Goal: Use online tool/utility: Use online tool/utility

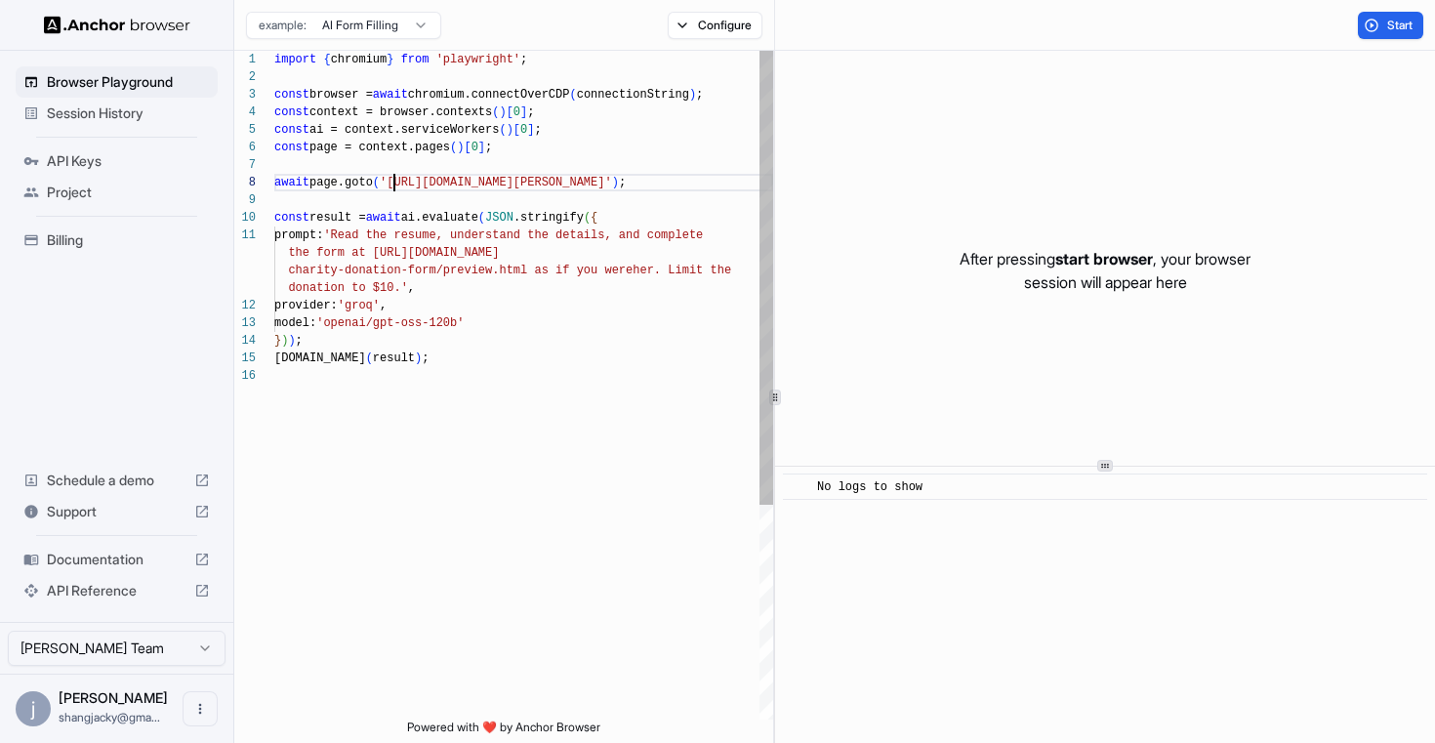
scroll to position [123, 0]
drag, startPoint x: 394, startPoint y: 183, endPoint x: 668, endPoint y: 178, distance: 273.4
click at [668, 178] on div "import { chromium } from 'playwright' ; const browser = await chromium.connectO…" at bounding box center [523, 543] width 499 height 985
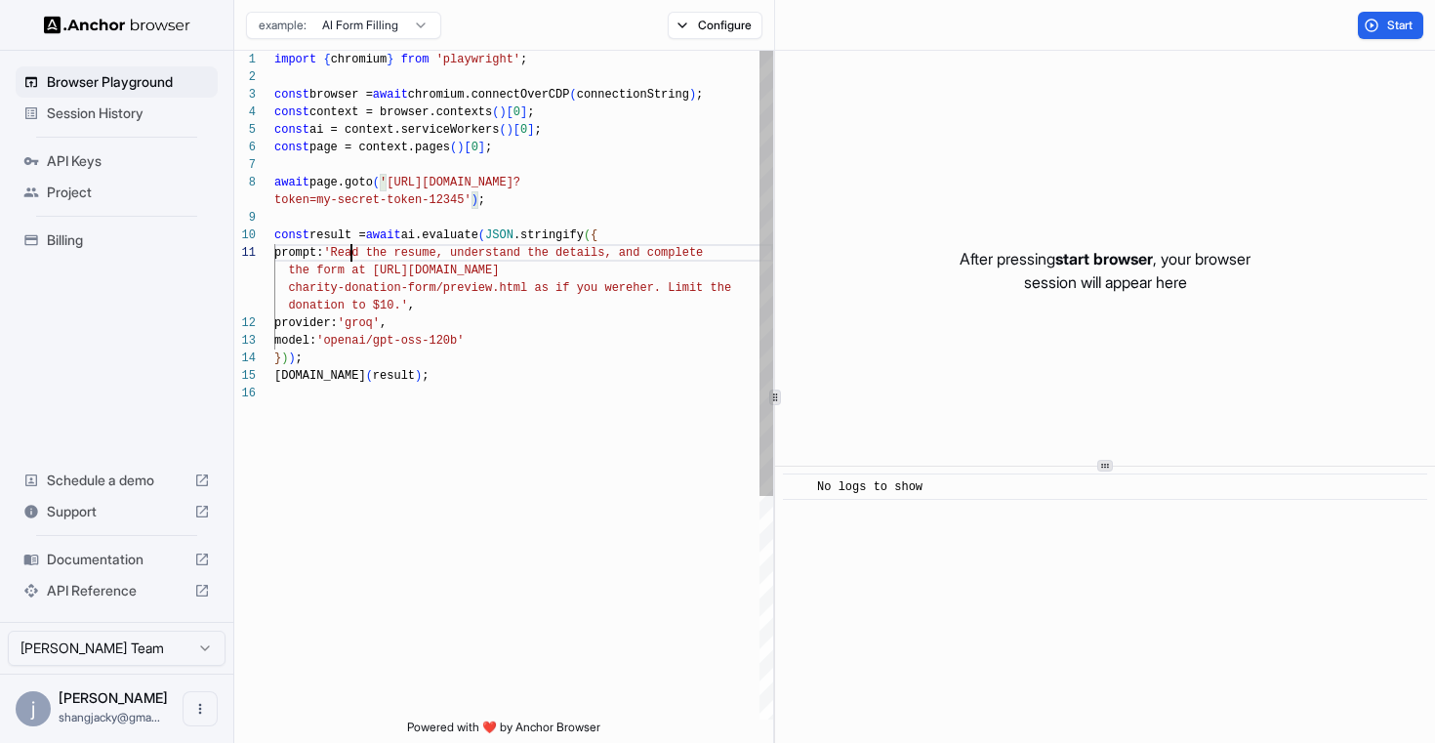
scroll to position [18, 0]
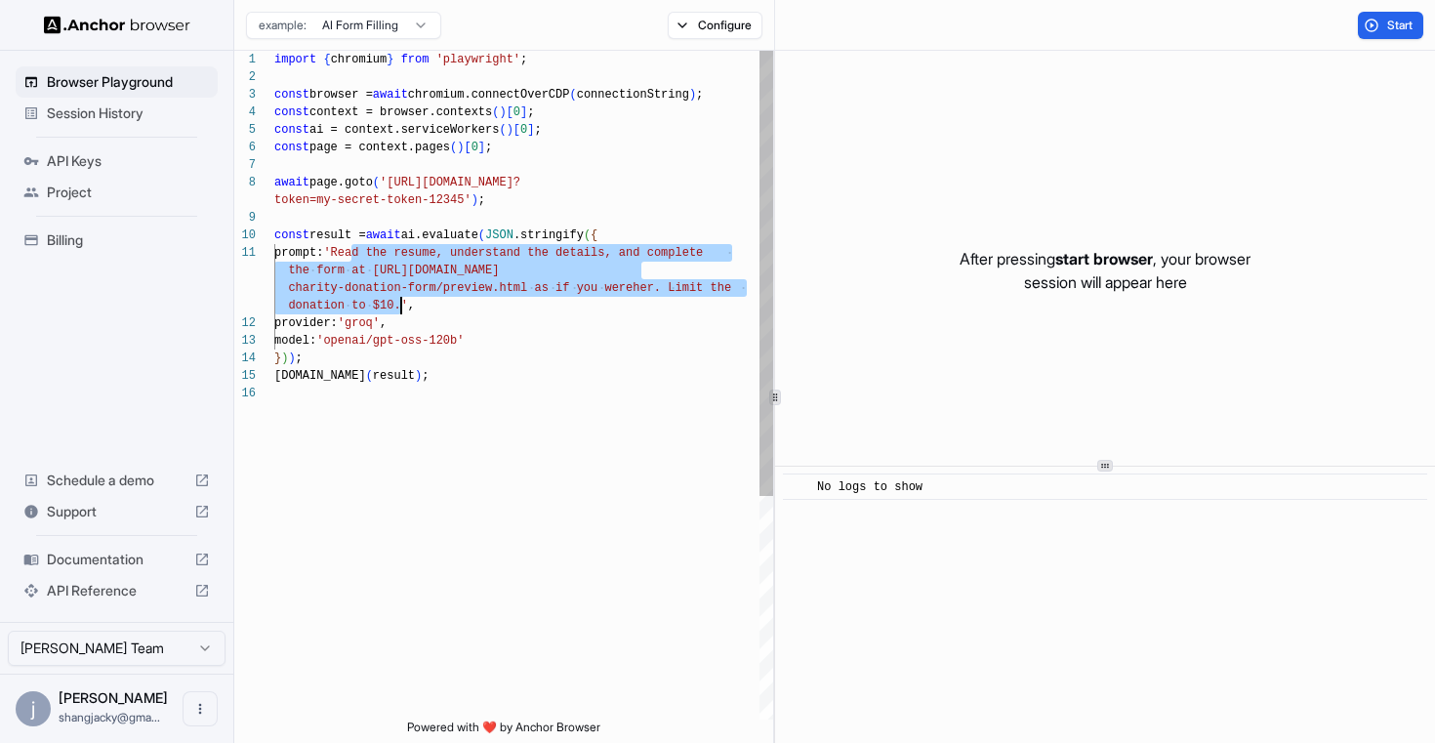
drag, startPoint x: 352, startPoint y: 252, endPoint x: 399, endPoint y: 303, distance: 69.1
click at [399, 303] on div "import { chromium } from 'playwright' ; const browser = await chromium.connectO…" at bounding box center [523, 552] width 499 height 1003
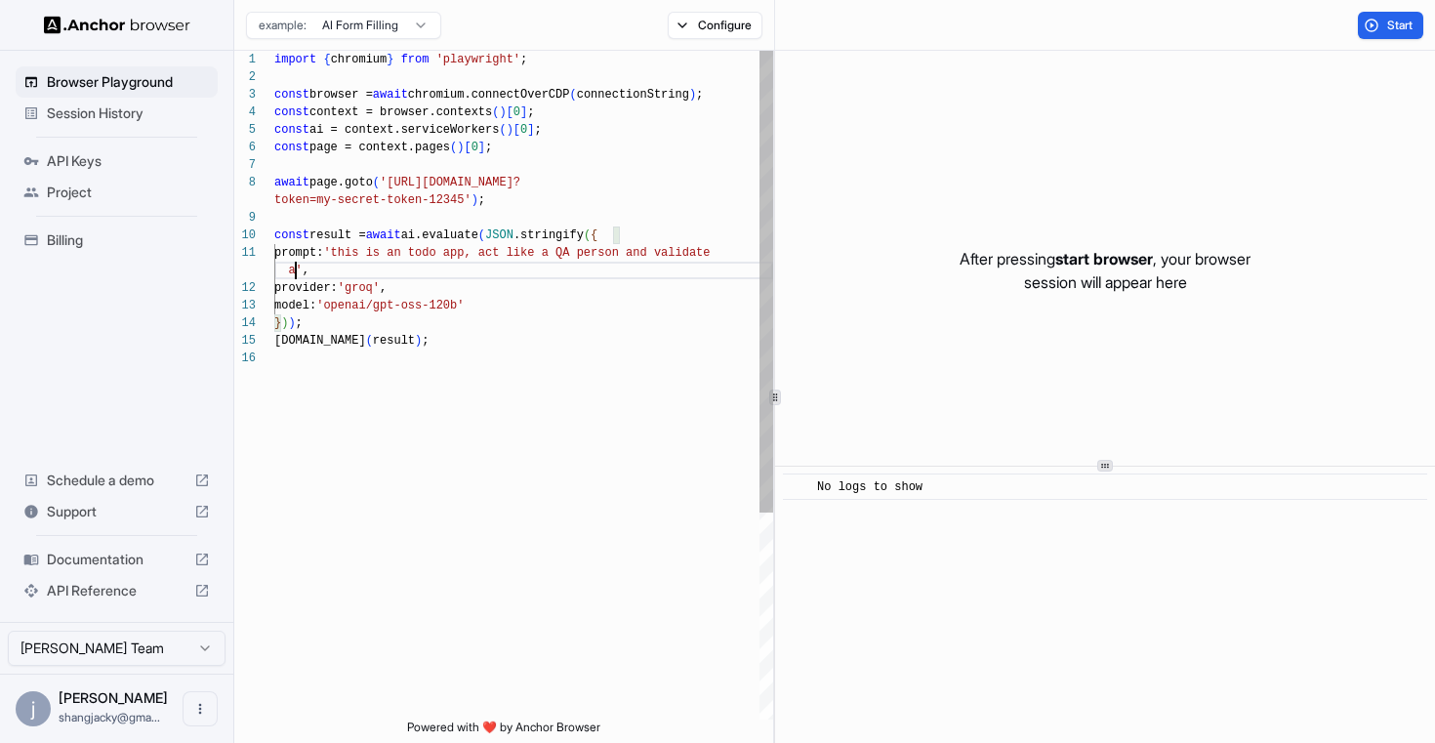
scroll to position [35, 0]
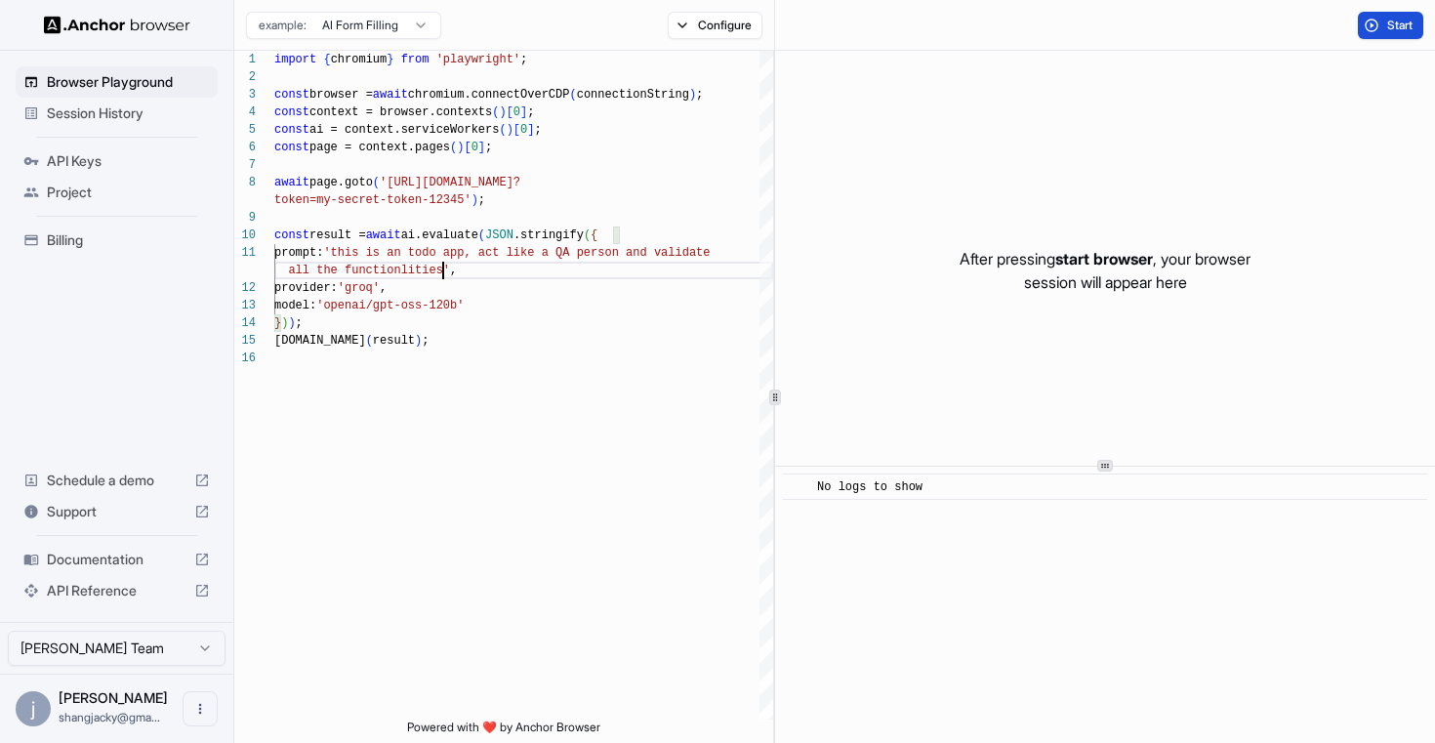
type textarea "**********"
click at [1396, 18] on span "Start" at bounding box center [1400, 26] width 27 height 16
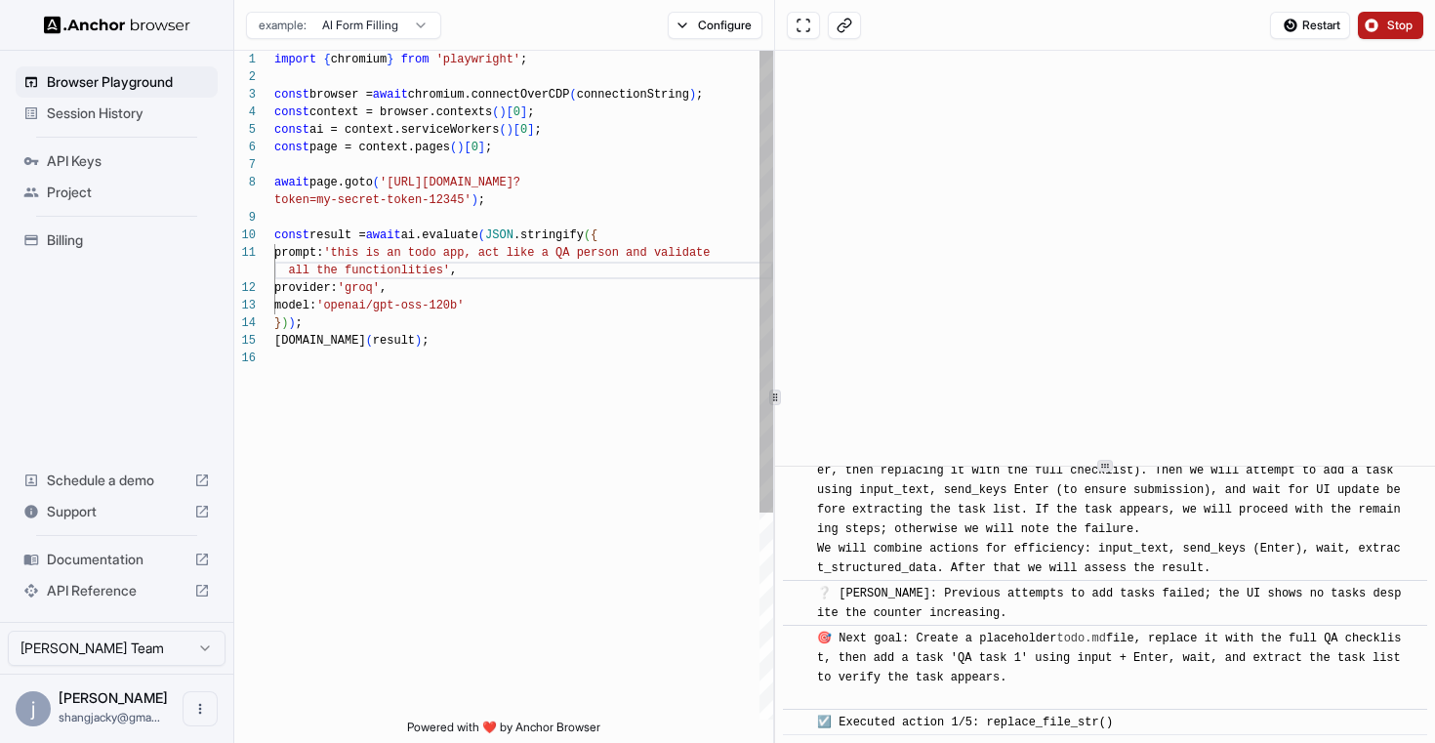
scroll to position [10122, 0]
click at [146, 555] on span "Documentation" at bounding box center [117, 560] width 140 height 20
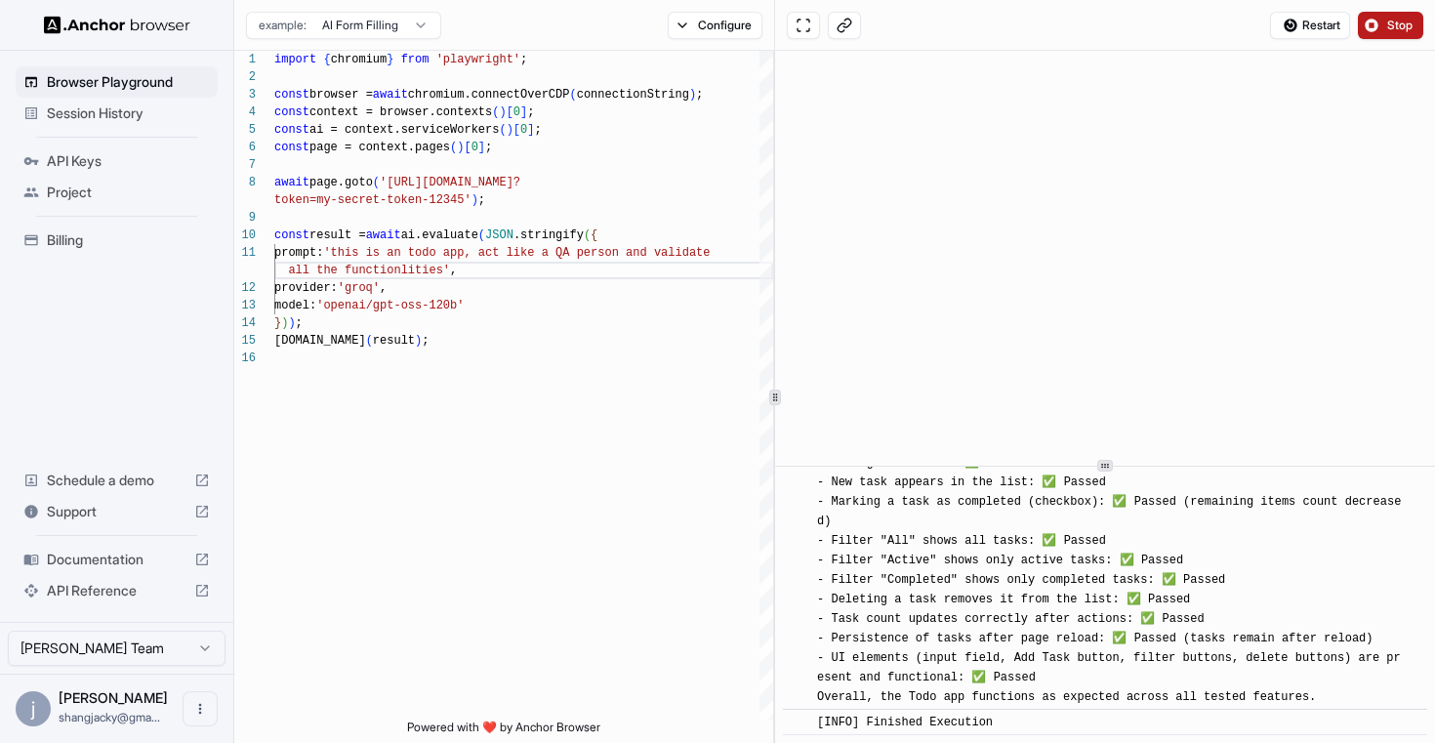
scroll to position [13095, 0]
click at [879, 534] on span "[INFO] QA Validation Summary: - Adding a new task: ✅ Passed - New task appears …" at bounding box center [1109, 570] width 584 height 268
click at [861, 544] on span "[INFO] QA Validation Summary: - Adding a new task: ✅ Passed - New task appears …" at bounding box center [1109, 570] width 584 height 268
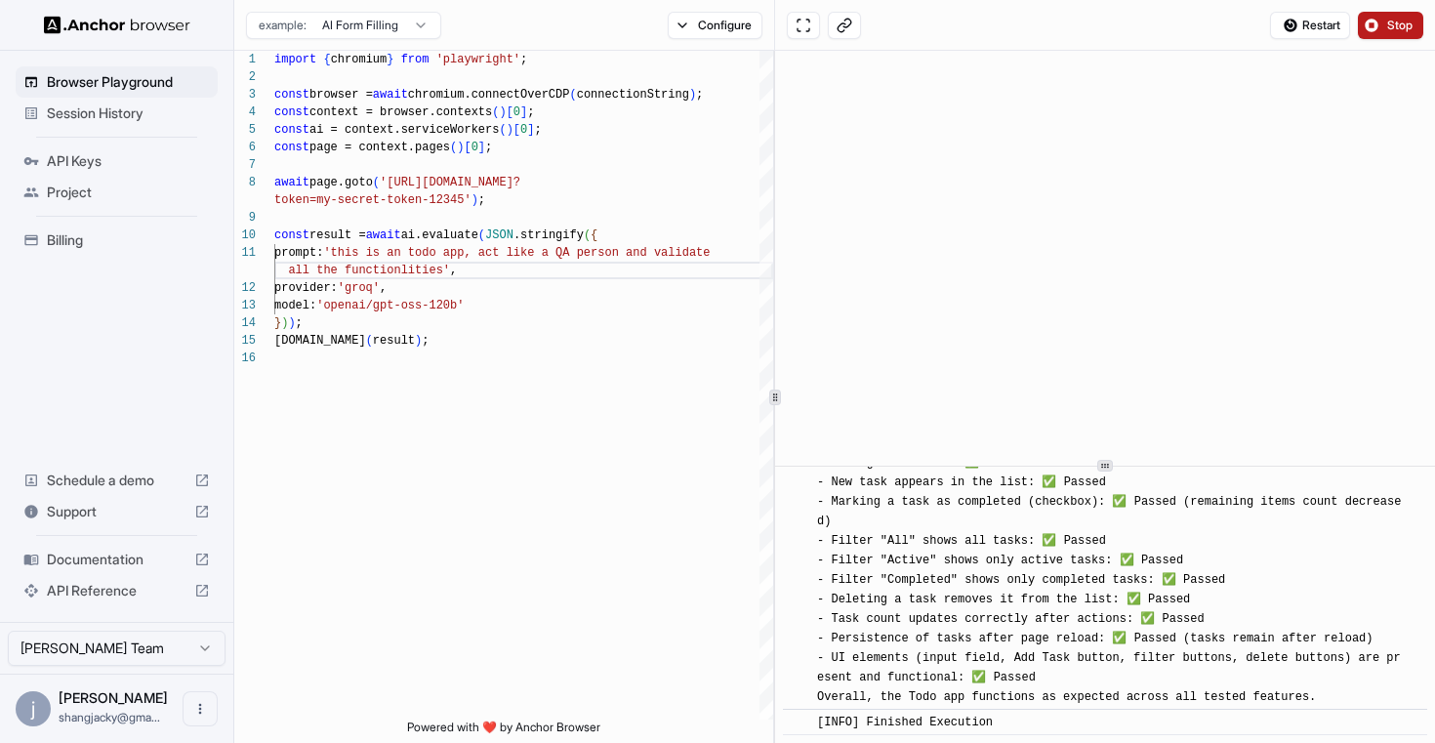
click at [865, 586] on span "[INFO] QA Validation Summary: - Adding a new task: ✅ Passed - New task appears …" at bounding box center [1109, 570] width 584 height 268
click at [858, 603] on span "[INFO] QA Validation Summary: - Adding a new task: ✅ Passed - New task appears …" at bounding box center [1109, 570] width 584 height 268
click at [908, 609] on span "[INFO] QA Validation Summary: - Adding a new task: ✅ Passed - New task appears …" at bounding box center [1109, 570] width 584 height 268
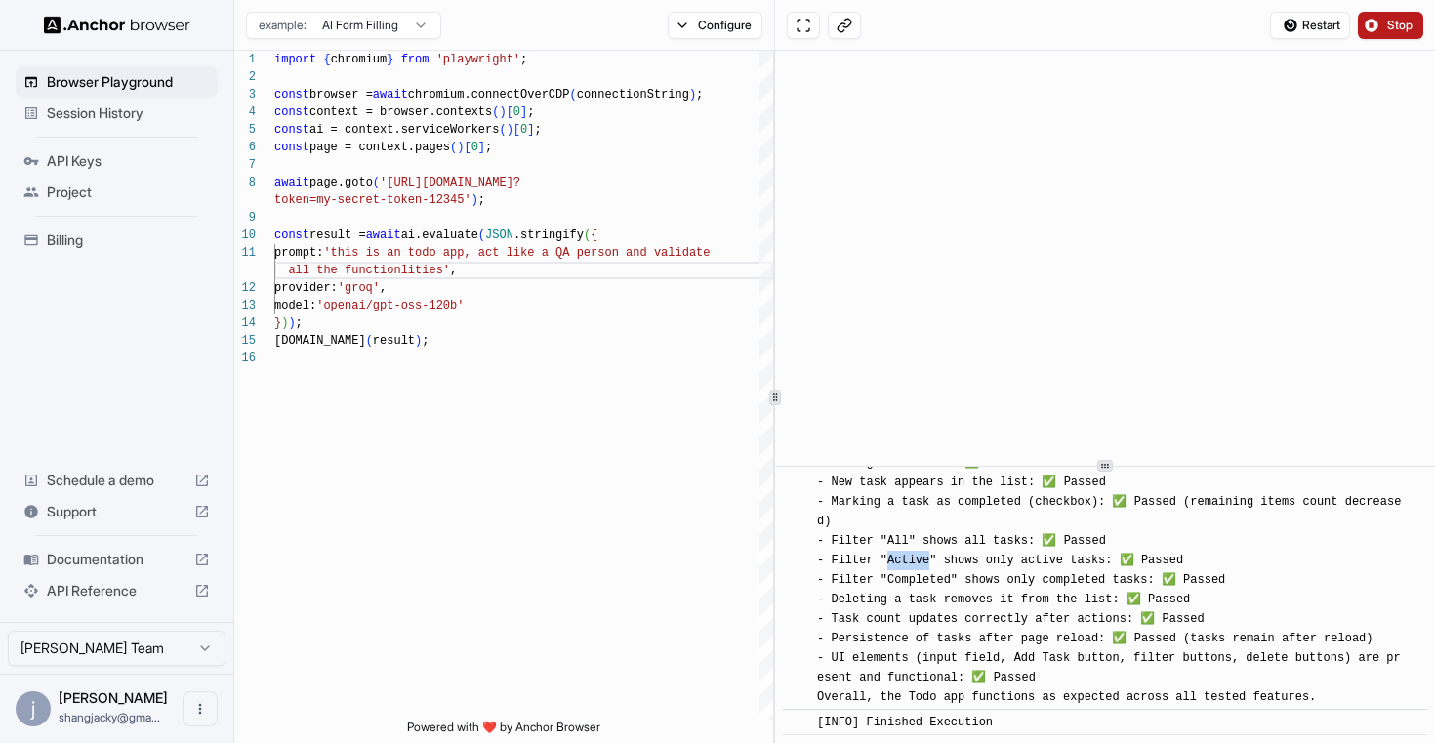
click at [908, 609] on span "[INFO] QA Validation Summary: - Adding a new task: ✅ Passed - New task appears …" at bounding box center [1109, 570] width 584 height 268
copy span "Active"
click at [980, 607] on span "[INFO] QA Validation Summary: - Adding a new task: ✅ Passed - New task appears …" at bounding box center [1109, 570] width 584 height 268
click at [974, 607] on span "[INFO] QA Validation Summary: - Adding a new task: ✅ Passed - New task appears …" at bounding box center [1109, 570] width 584 height 268
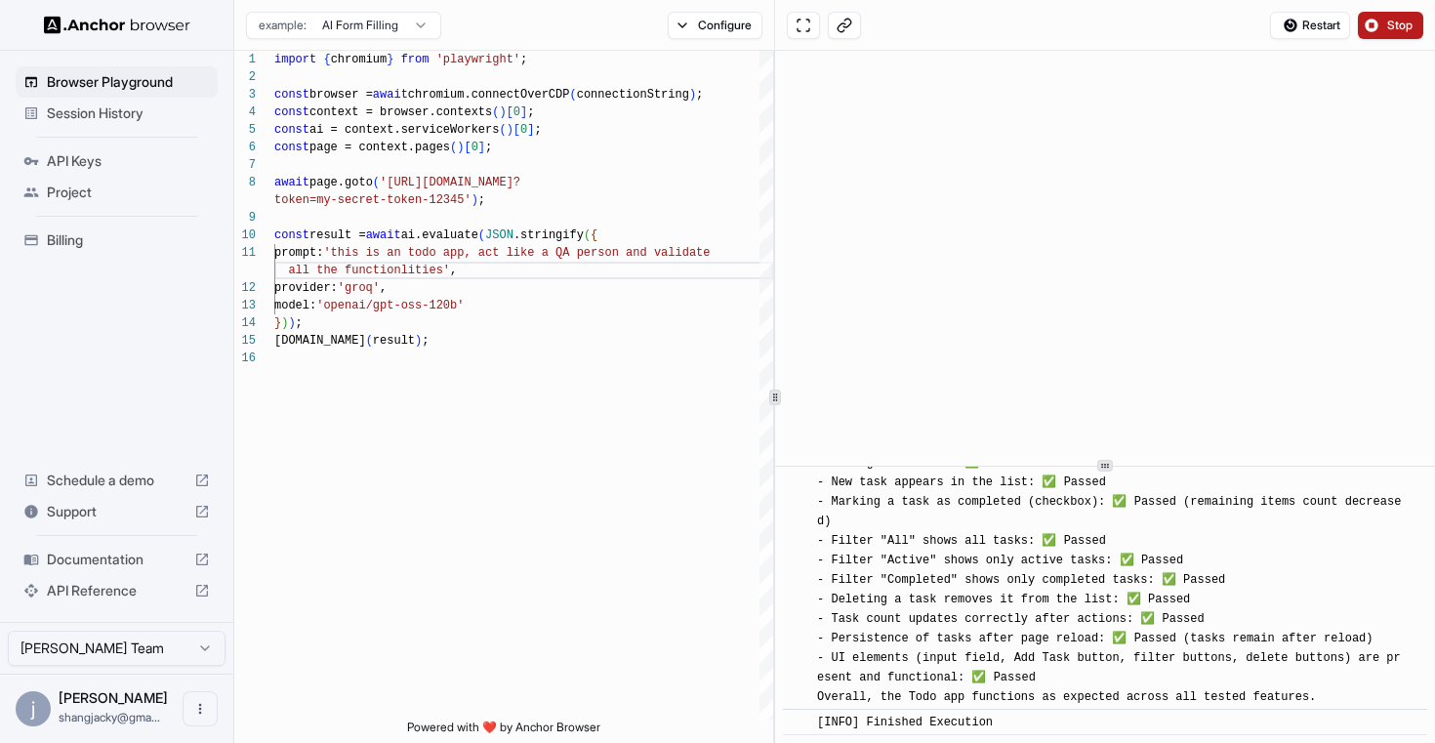
click at [1014, 605] on span "[INFO] QA Validation Summary: - Adding a new task: ✅ Passed - New task appears …" at bounding box center [1109, 570] width 584 height 268
click at [959, 603] on span "[INFO] QA Validation Summary: - Adding a new task: ✅ Passed - New task appears …" at bounding box center [1109, 570] width 584 height 268
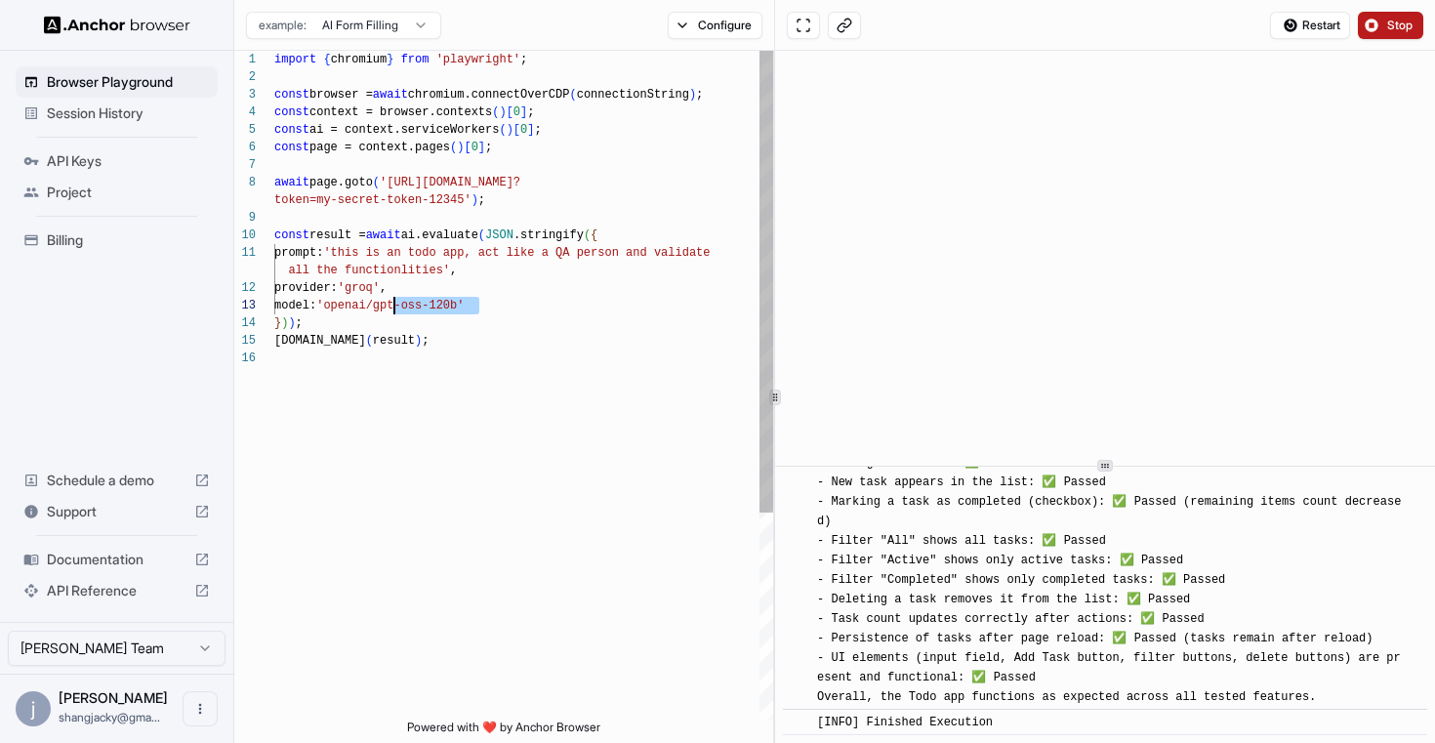
drag, startPoint x: 479, startPoint y: 308, endPoint x: 395, endPoint y: 308, distance: 84.0
click at [395, 308] on div "import { chromium } from 'playwright' ; const browser = await chromium.connectO…" at bounding box center [523, 535] width 499 height 968
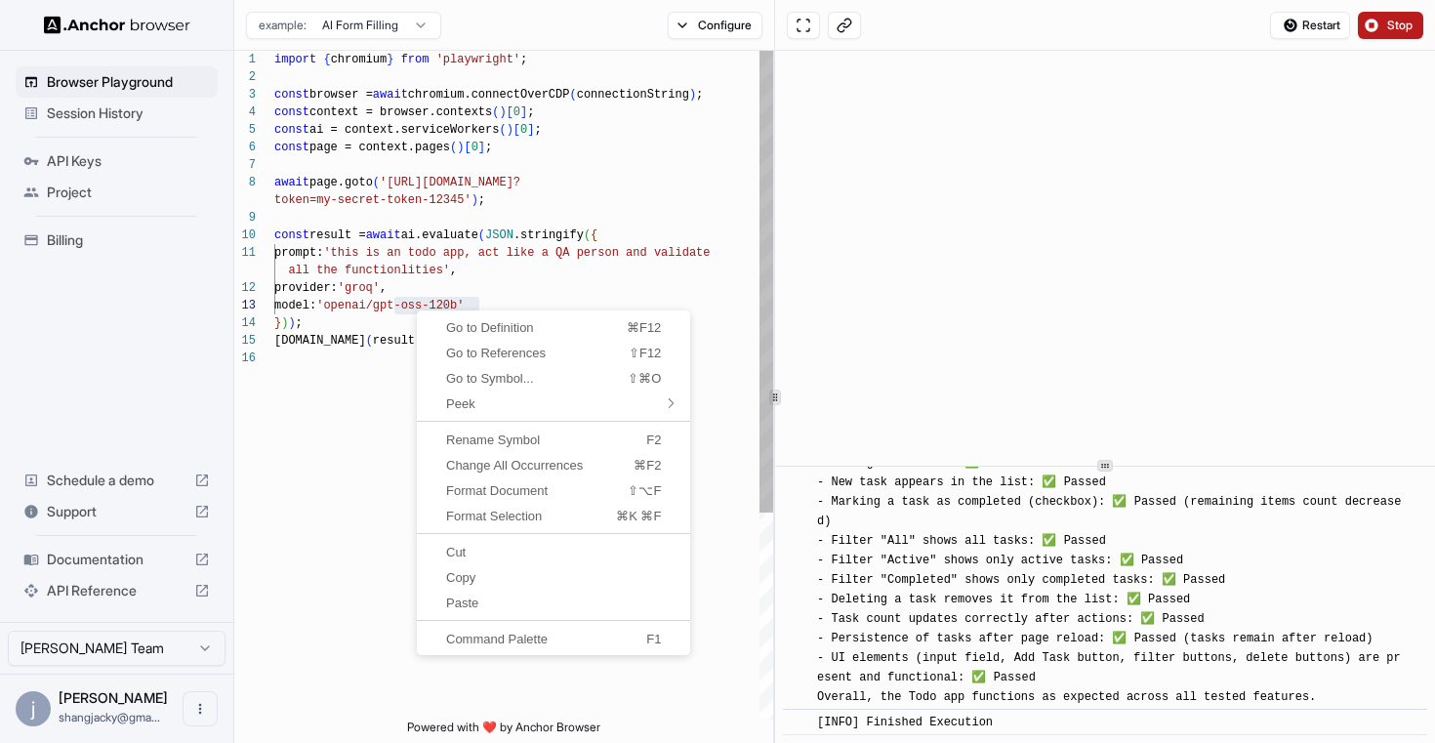
click at [375, 370] on div "import { chromium } from 'playwright' ; const browser = await chromium.connectO…" at bounding box center [523, 535] width 499 height 968
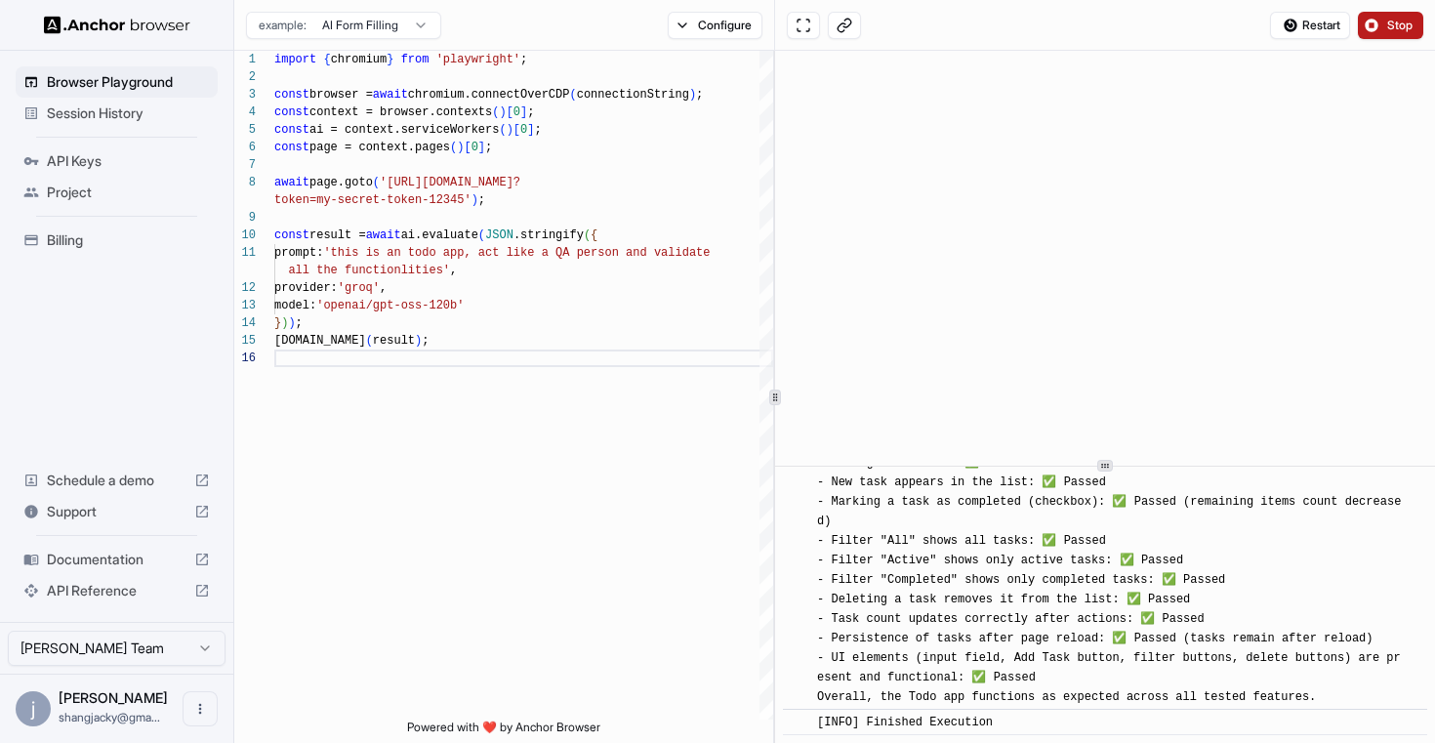
scroll to position [13144, 0]
click at [133, 110] on span "Session History" at bounding box center [128, 113] width 163 height 20
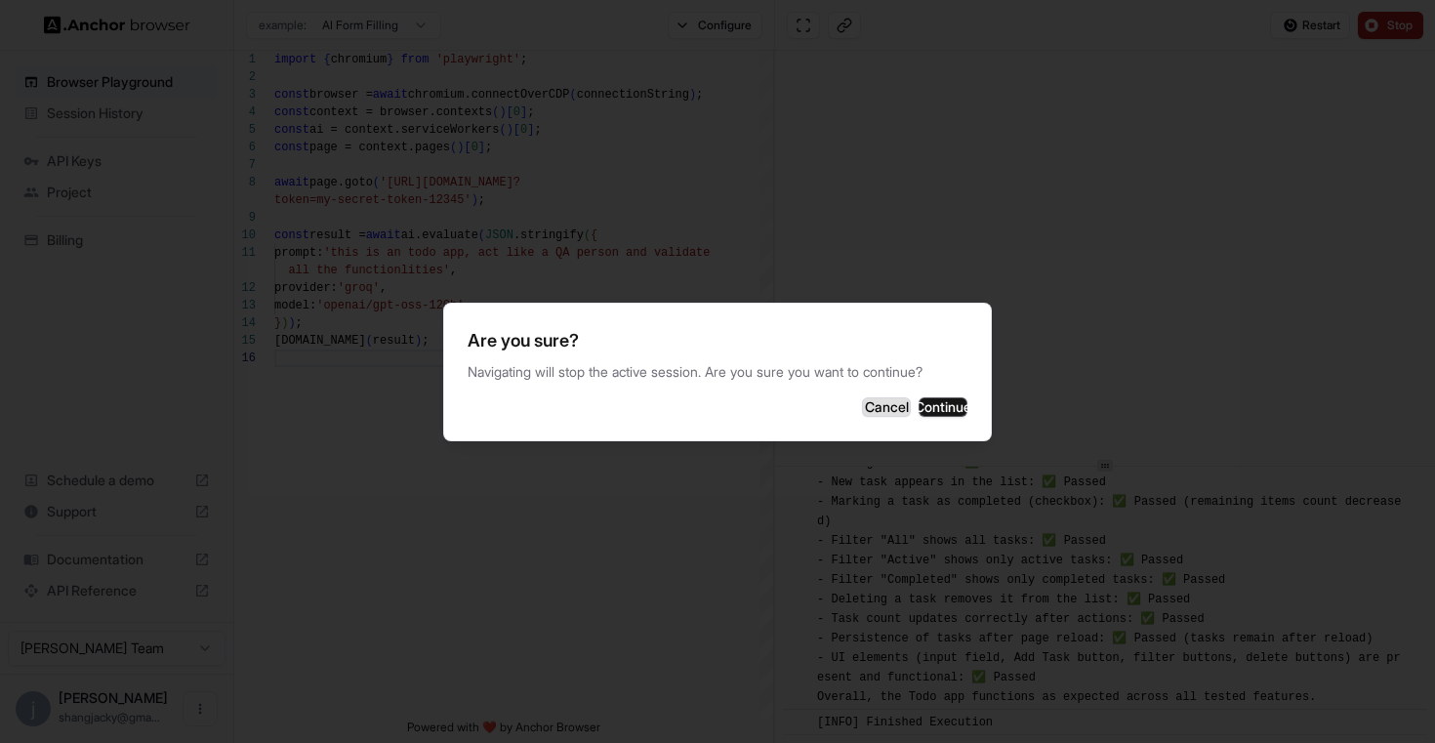
click at [862, 407] on button "Cancel" at bounding box center [886, 407] width 49 height 20
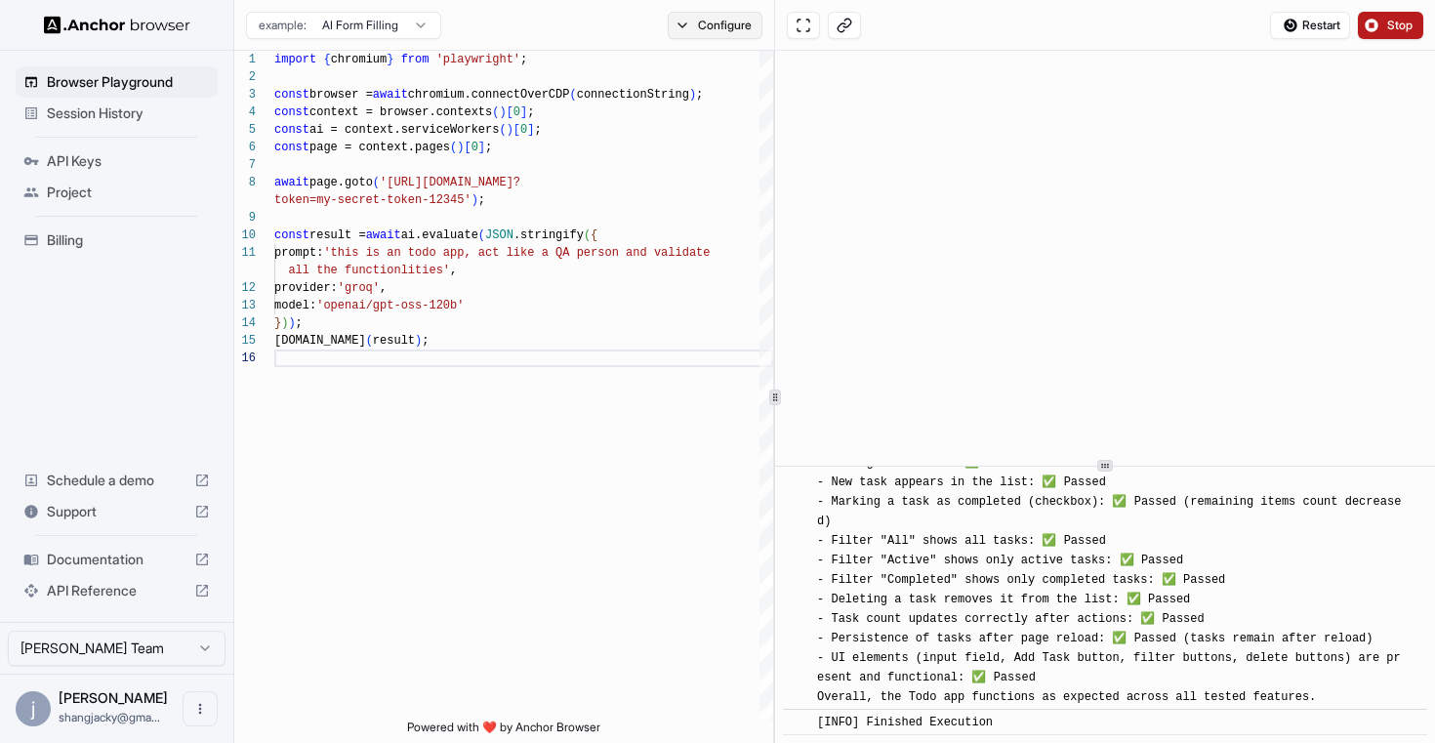
click at [706, 19] on button "Configure" at bounding box center [715, 25] width 95 height 27
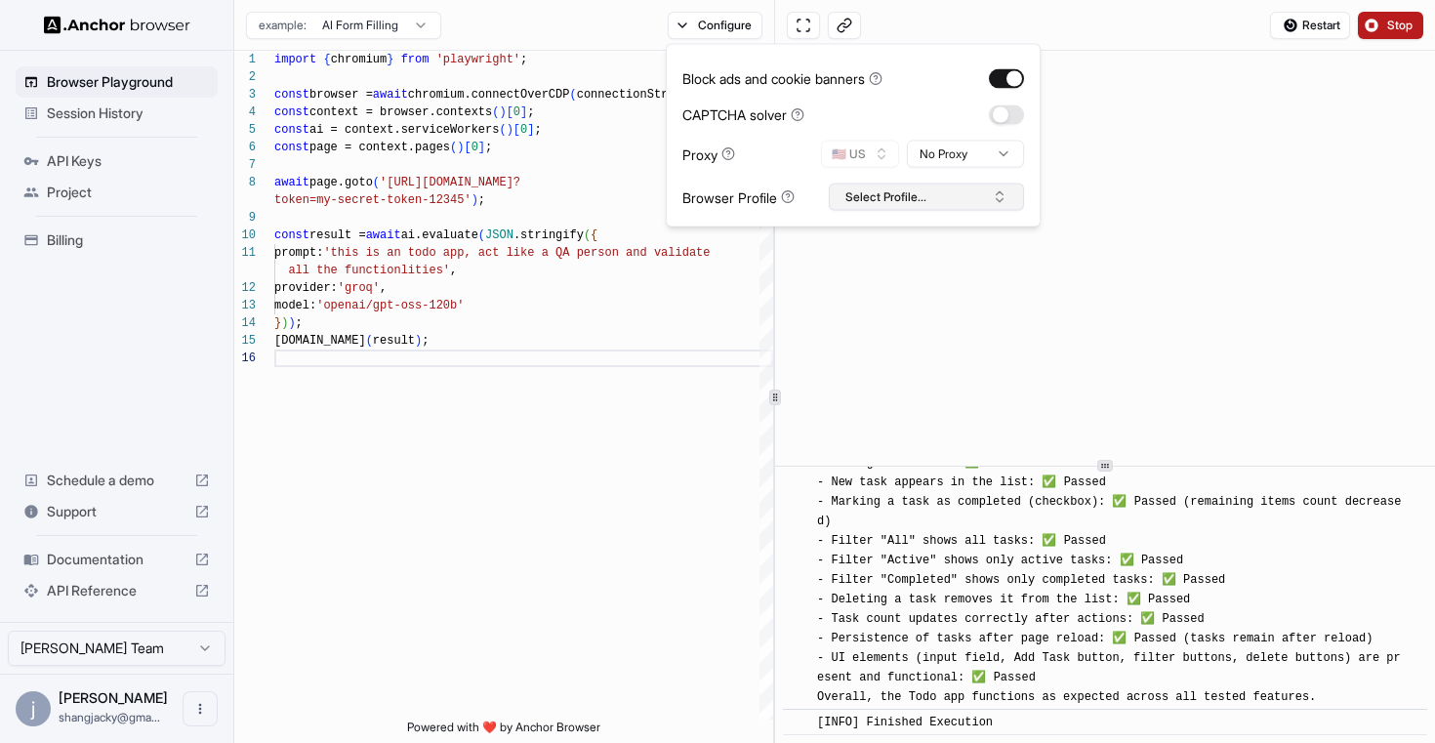
click at [890, 187] on button "Select Profile..." at bounding box center [926, 197] width 195 height 27
click at [620, 340] on div "import { chromium } from 'playwright' ; const browser = await chromium.connectO…" at bounding box center [523, 535] width 499 height 968
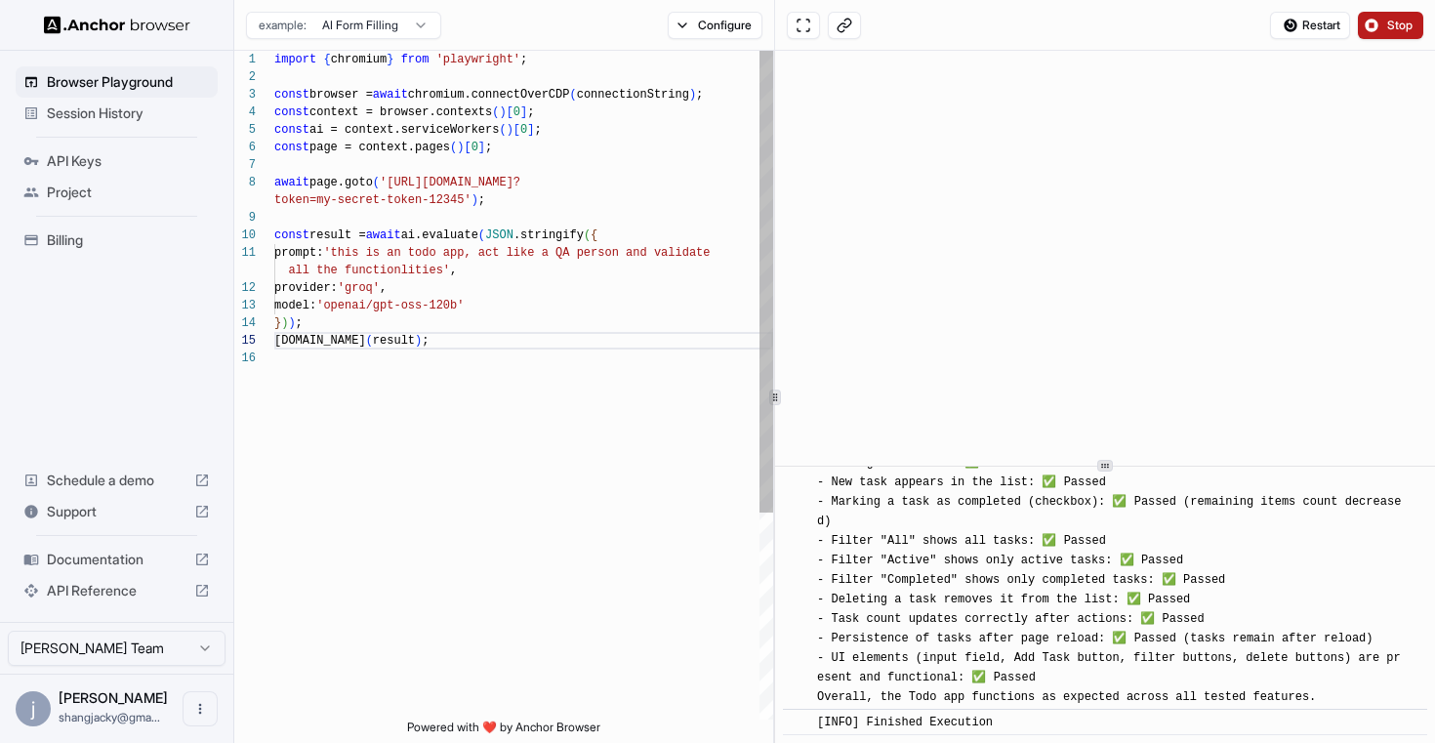
scroll to position [18, 0]
click at [444, 259] on div "import { chromium } from 'playwright' ; const browser = await chromium.connectO…" at bounding box center [523, 535] width 499 height 968
click at [537, 250] on div "import { chromium } from 'playwright' ; const browser = await chromium.connectO…" at bounding box center [523, 535] width 499 height 968
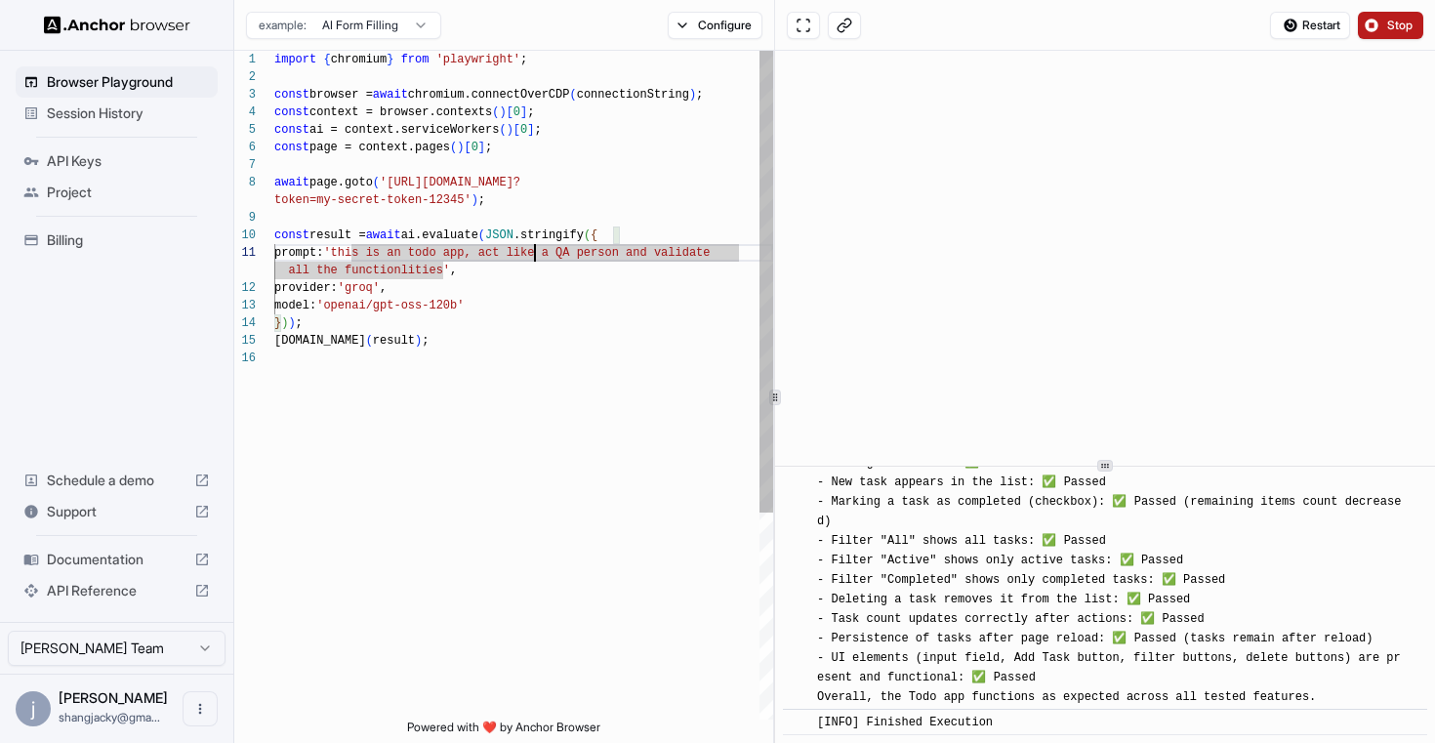
click at [537, 250] on div "import { chromium } from 'playwright' ; const browser = await chromium.connectO…" at bounding box center [523, 535] width 499 height 968
click at [579, 289] on div "import { chromium } from 'playwright' ; const browser = await chromium.connectO…" at bounding box center [523, 535] width 499 height 968
click at [440, 251] on div "[DOMAIN_NAME] ( result ) ; } ) ) ; model: 'openai/gpt-oss-120b' all the functio…" at bounding box center [523, 535] width 499 height 968
click at [606, 476] on div "[DOMAIN_NAME] ( result ) ; } ) ) ; model: 'openai/gpt-oss-120b' all the functio…" at bounding box center [523, 535] width 499 height 968
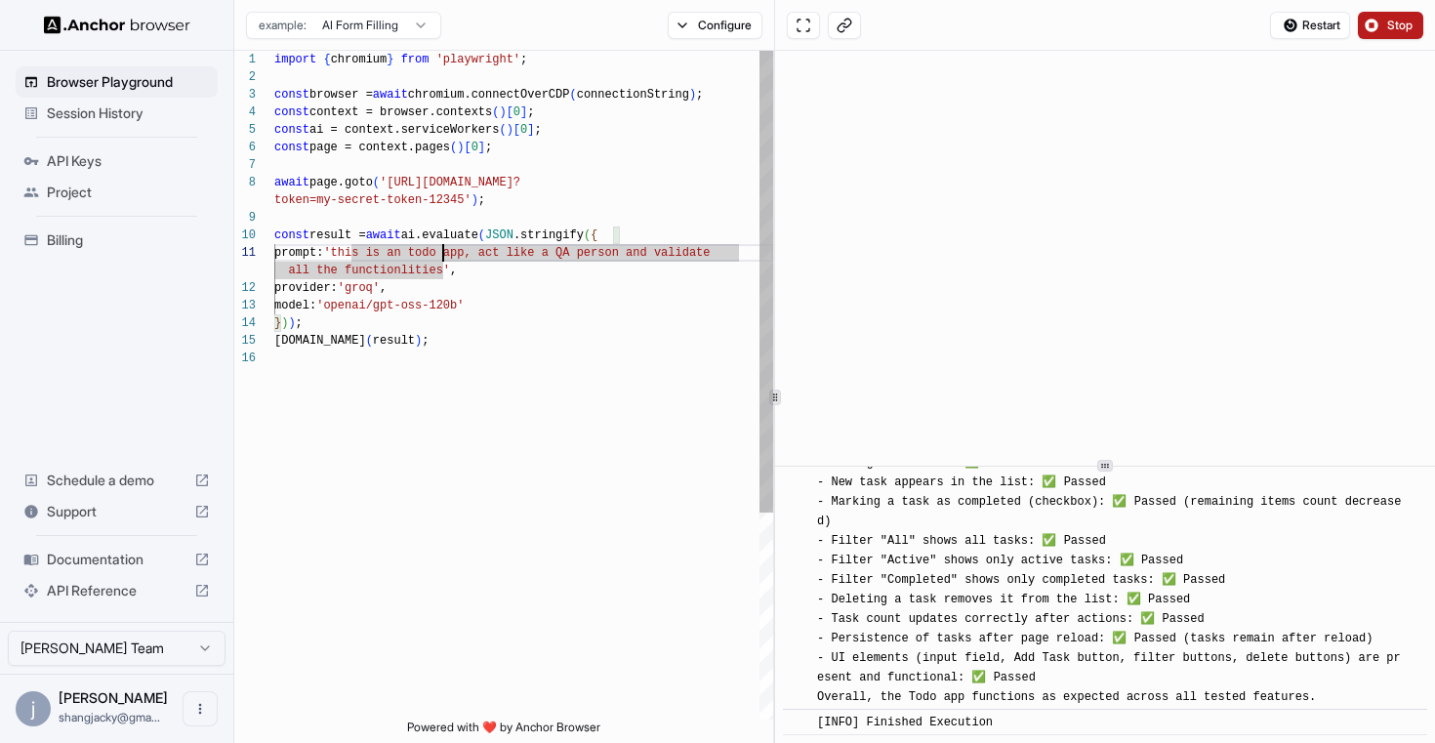
scroll to position [123, 0]
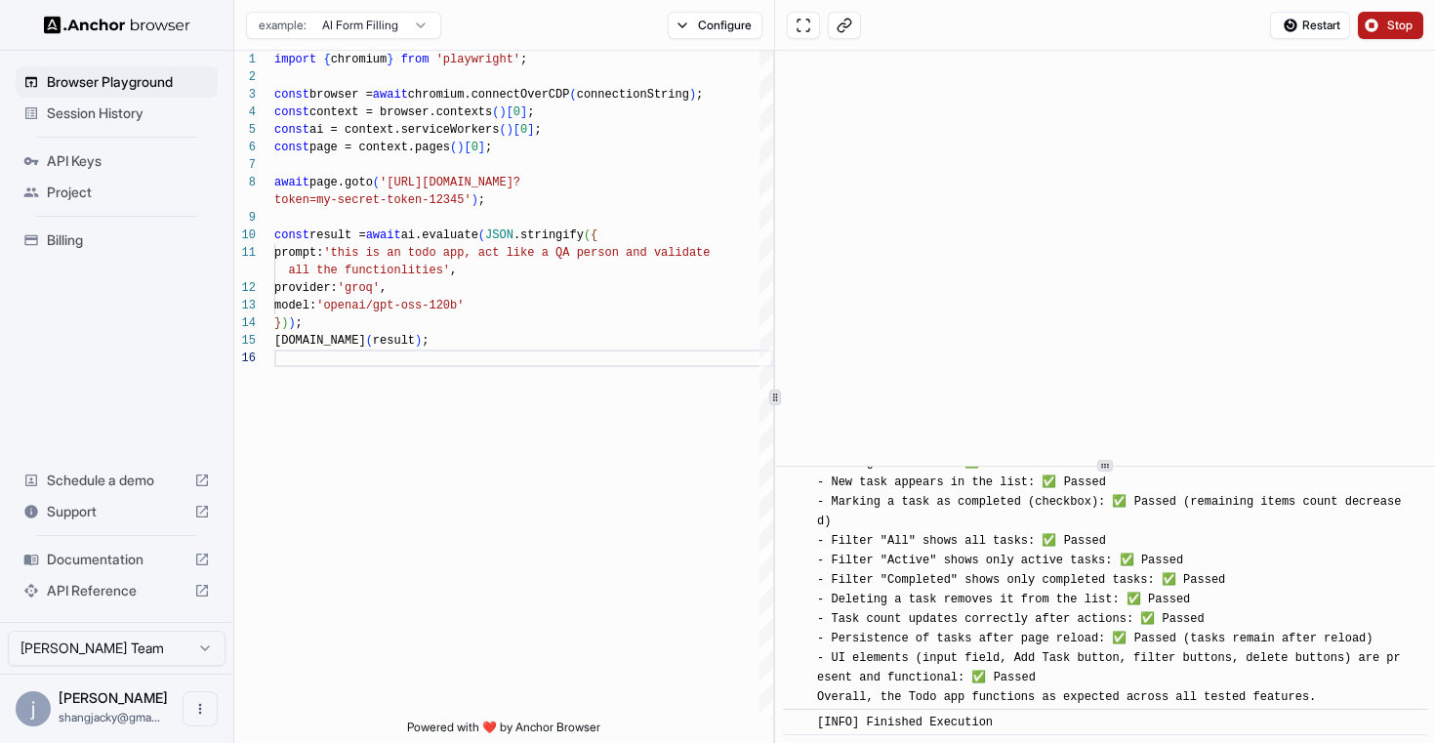
click at [1394, 22] on span "Stop" at bounding box center [1400, 26] width 27 height 16
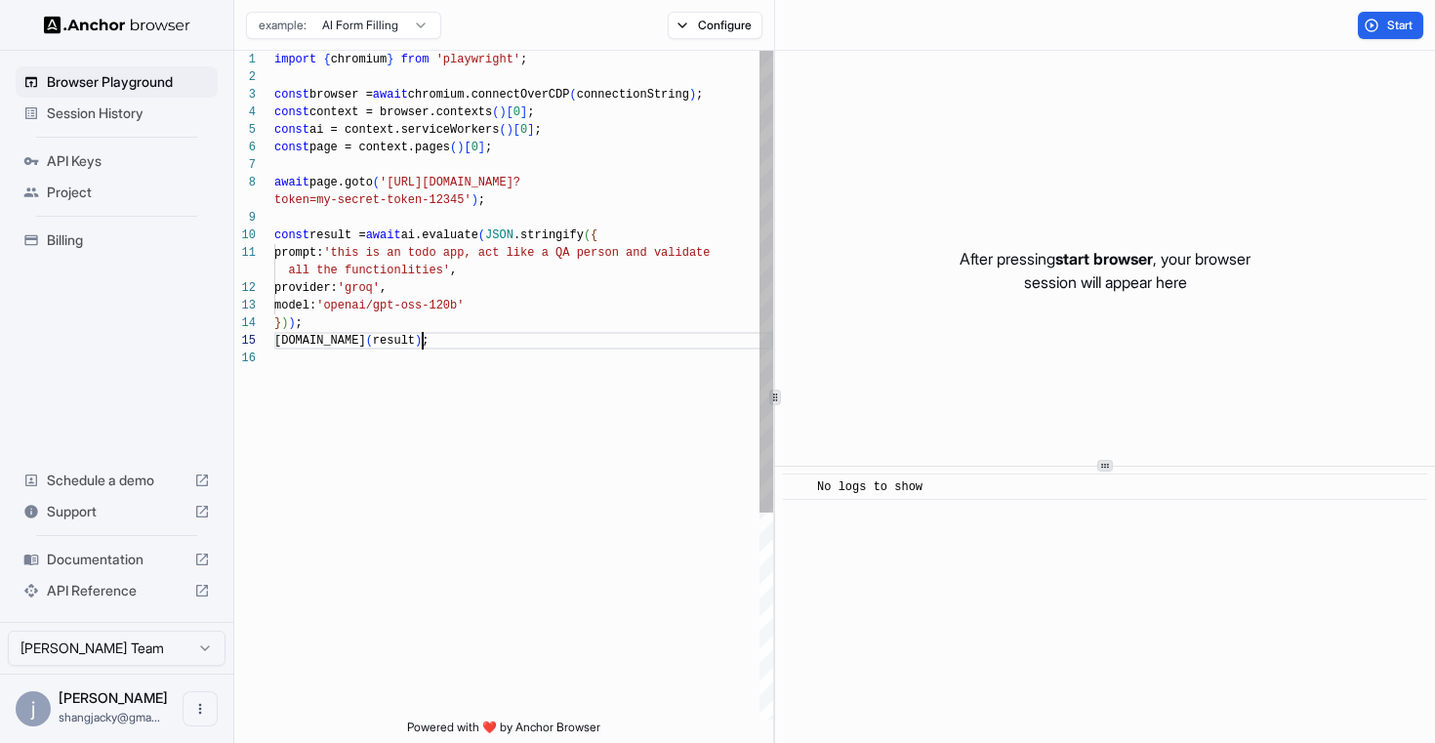
scroll to position [105, 0]
click at [458, 342] on div "[DOMAIN_NAME] ( result ) ; } ) ) ; model: 'openai/gpt-oss-120b' all the functio…" at bounding box center [523, 535] width 499 height 968
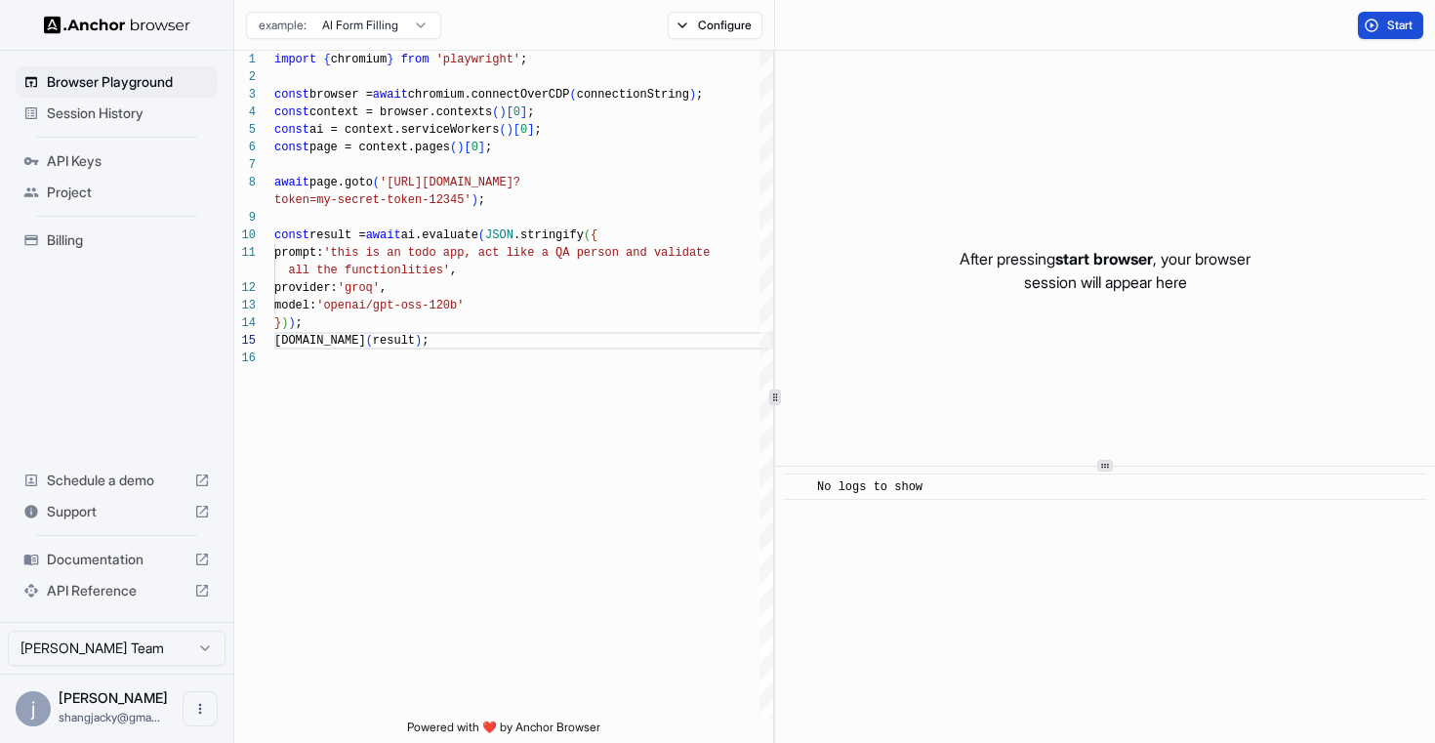
click at [1395, 23] on span "Start" at bounding box center [1400, 26] width 27 height 16
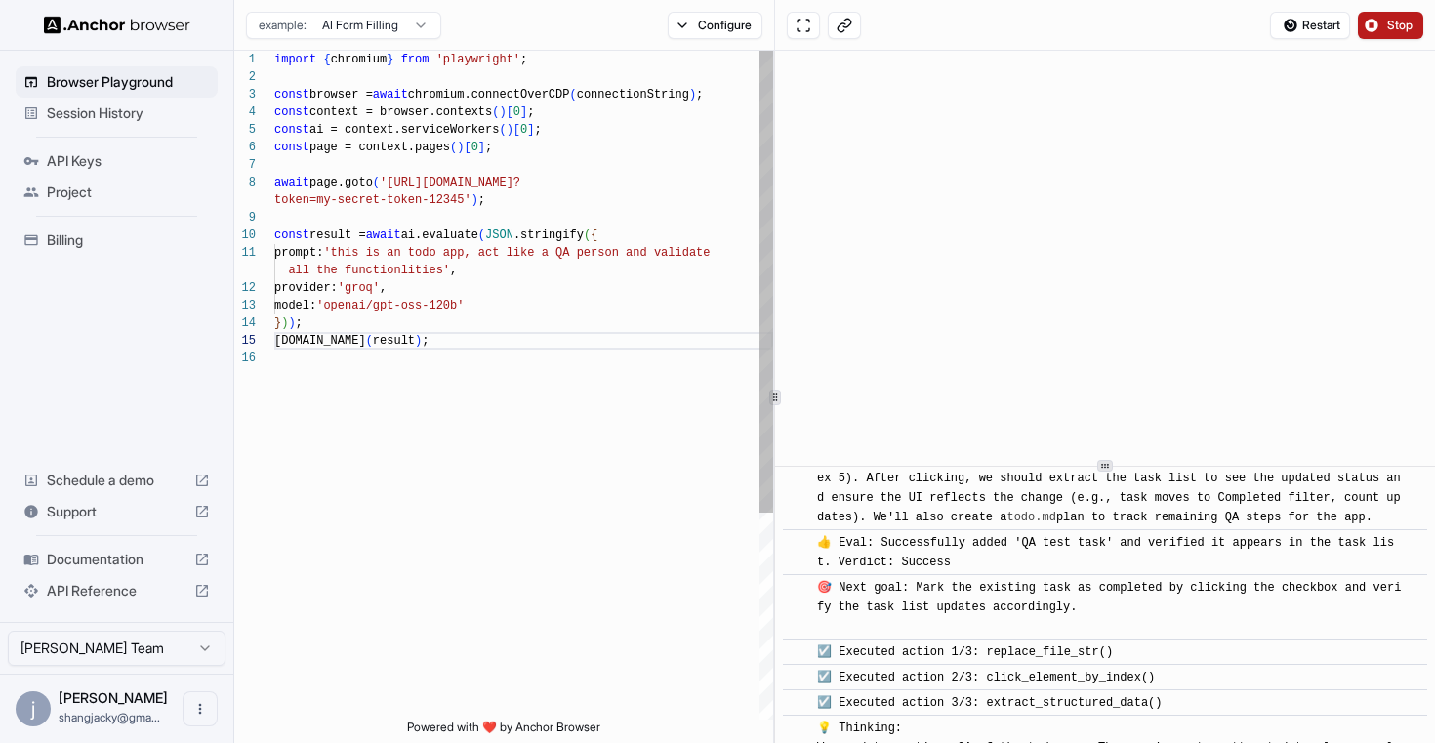
scroll to position [8356, 0]
